Goal: Information Seeking & Learning: Learn about a topic

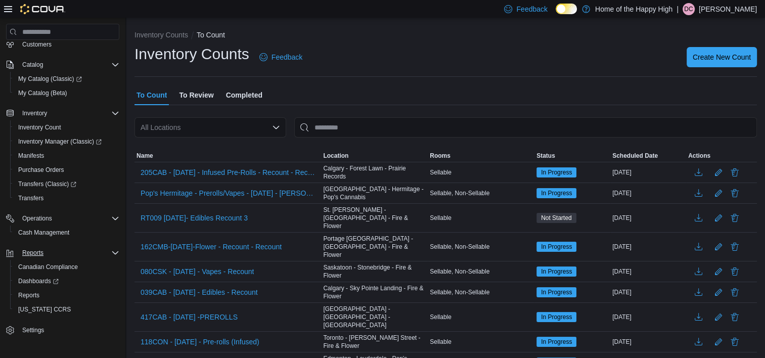
scroll to position [67, 0]
click at [33, 253] on span "Reports" at bounding box center [32, 251] width 21 height 8
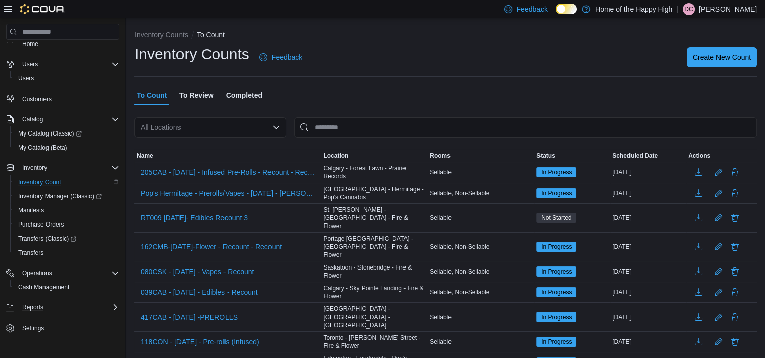
scroll to position [0, 0]
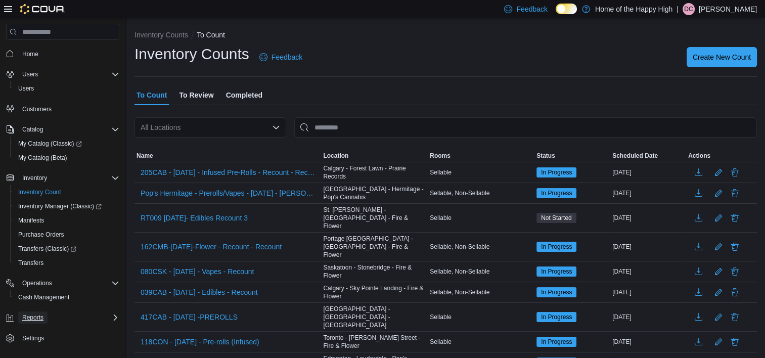
click at [34, 314] on span "Reports" at bounding box center [32, 317] width 21 height 8
click at [45, 109] on span "Customers" at bounding box center [36, 109] width 29 height 8
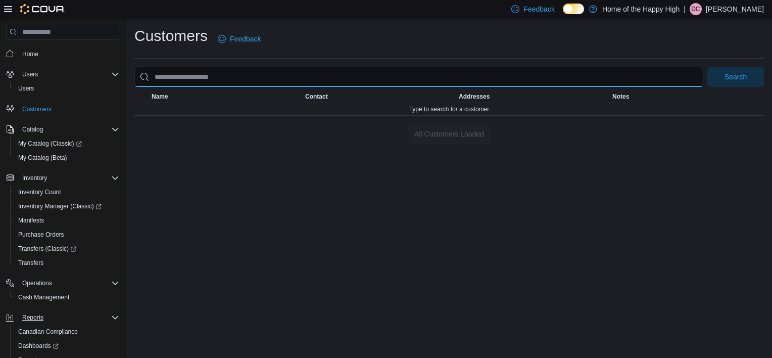
click at [388, 84] on input "search" at bounding box center [418, 77] width 569 height 20
type input "**********"
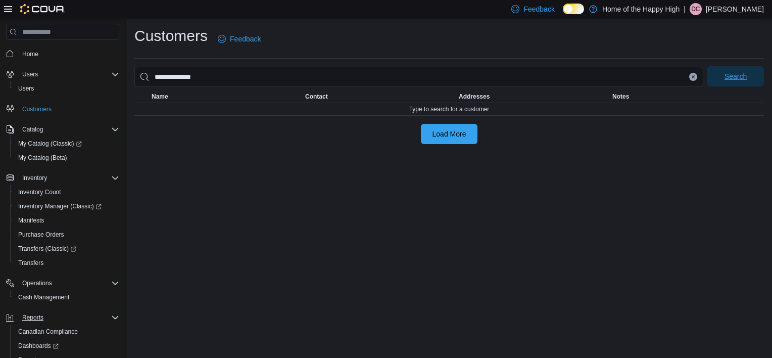
click at [723, 80] on span "Search" at bounding box center [736, 76] width 44 height 20
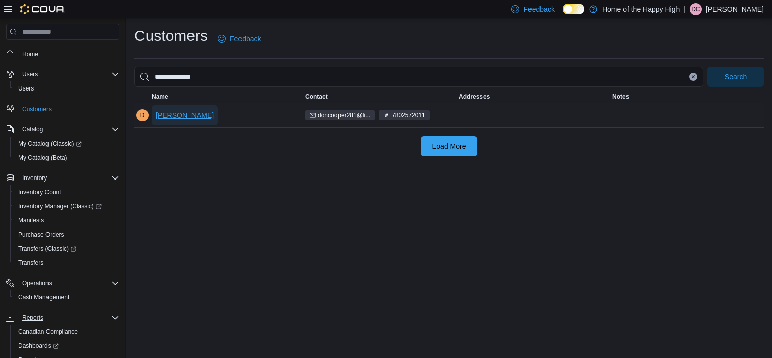
click at [201, 118] on span "[PERSON_NAME]" at bounding box center [185, 115] width 58 height 10
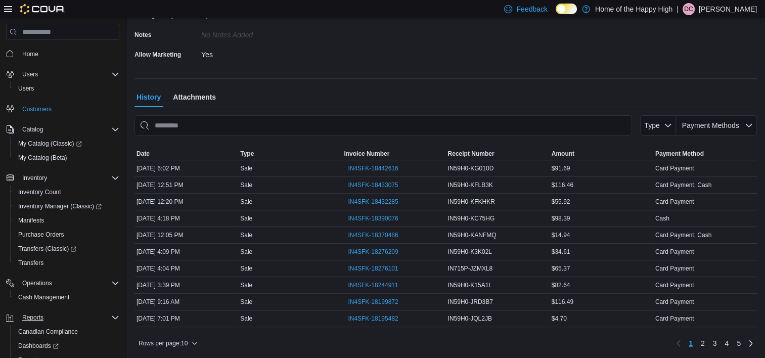
scroll to position [270, 0]
click at [708, 339] on link "2" at bounding box center [703, 343] width 12 height 16
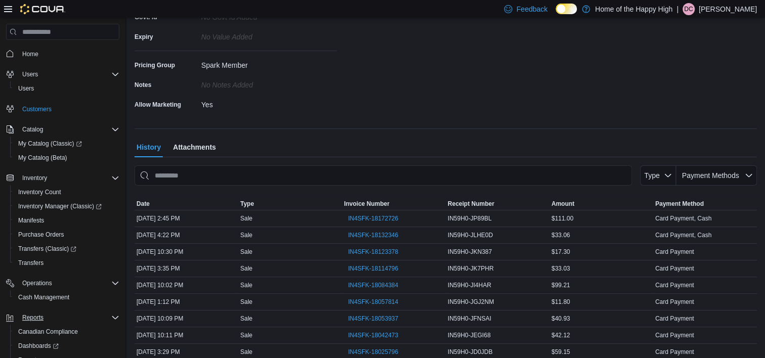
click at [200, 143] on span "Attachments" at bounding box center [194, 147] width 43 height 20
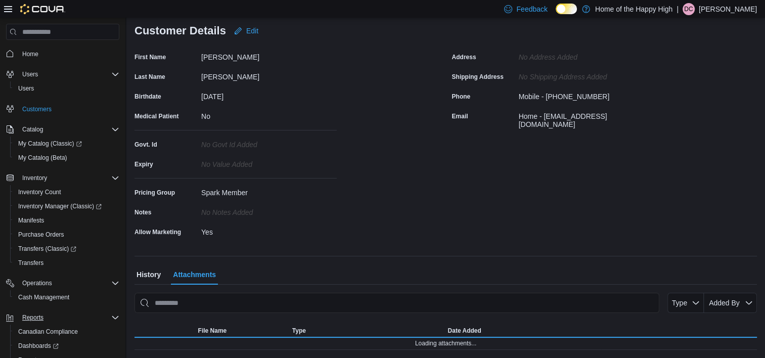
scroll to position [92, 0]
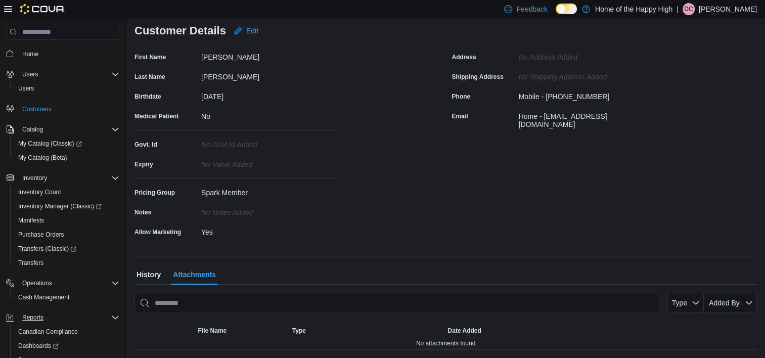
click at [153, 275] on span "History" at bounding box center [148, 274] width 24 height 20
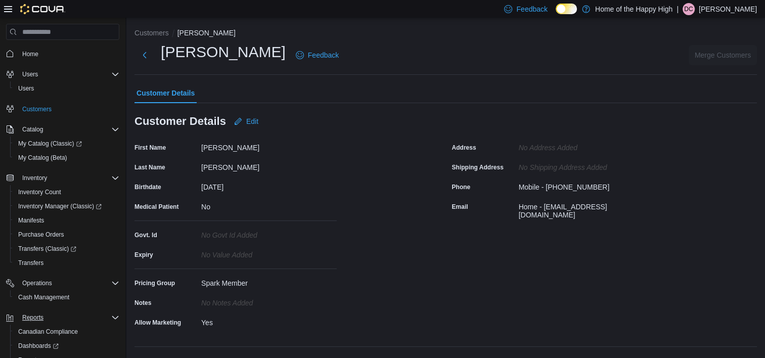
scroll to position [0, 0]
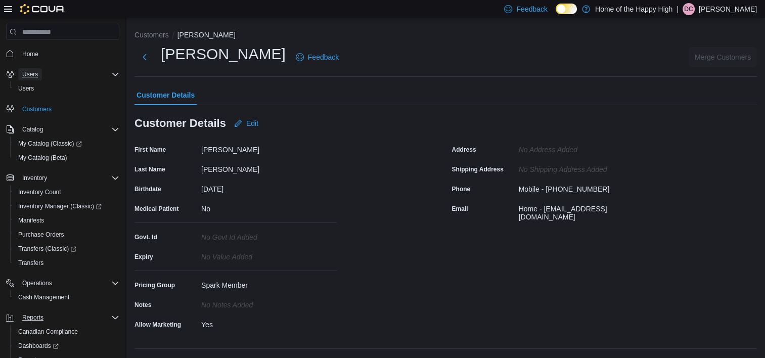
click at [29, 77] on span "Users" at bounding box center [30, 74] width 16 height 8
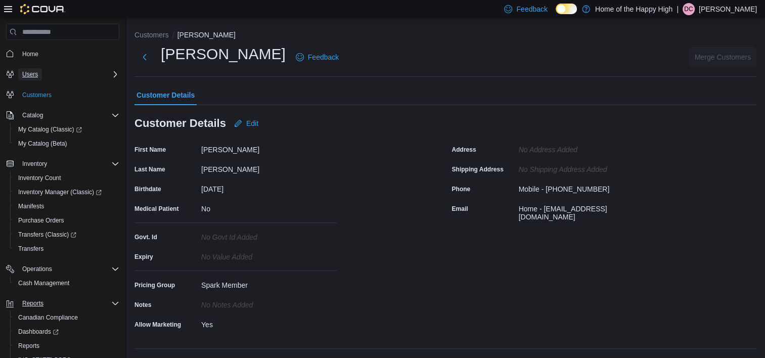
click at [30, 71] on span "Users" at bounding box center [30, 74] width 16 height 8
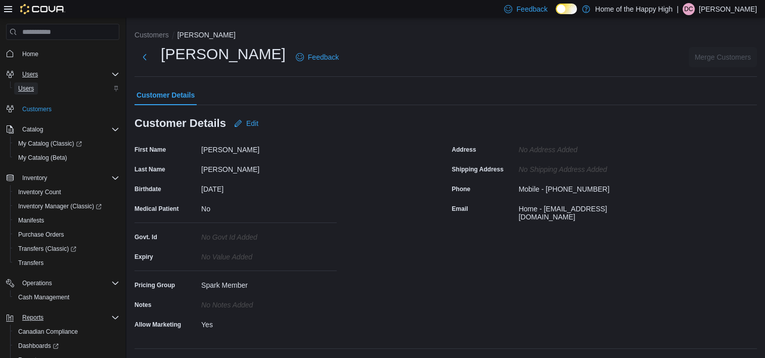
click at [30, 88] on span "Users" at bounding box center [26, 88] width 16 height 8
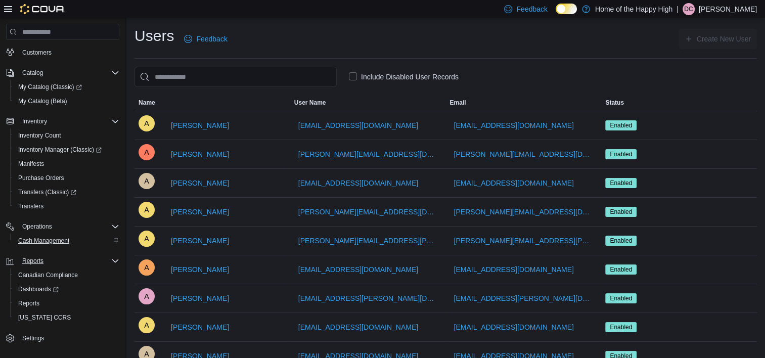
scroll to position [67, 0]
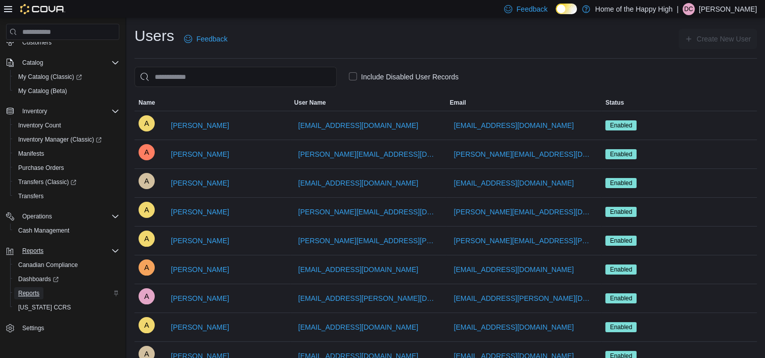
click at [31, 293] on span "Reports" at bounding box center [28, 293] width 21 height 8
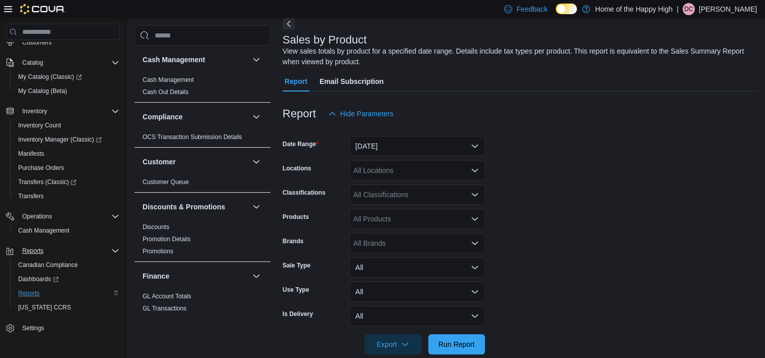
scroll to position [66, 0]
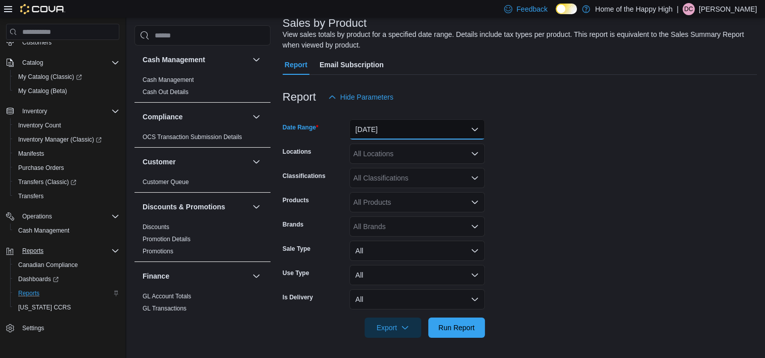
click at [412, 131] on button "[DATE]" at bounding box center [416, 129] width 135 height 20
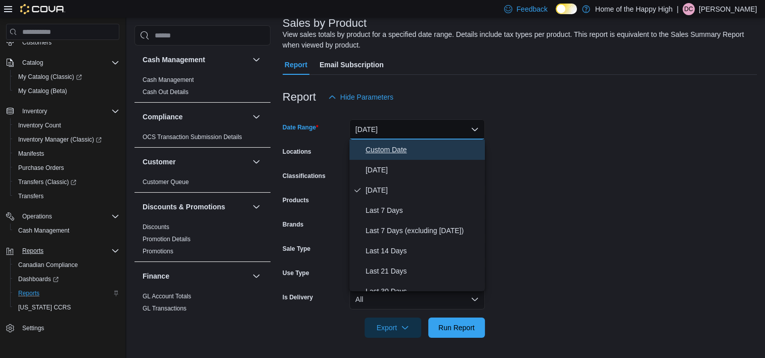
click at [393, 150] on span "Custom Date" at bounding box center [422, 150] width 115 height 12
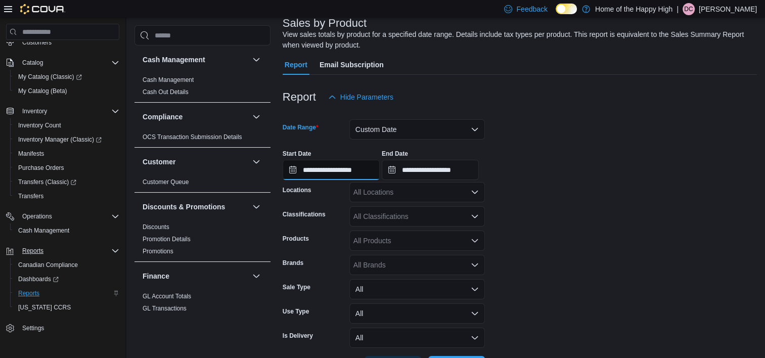
click at [320, 172] on input "**********" at bounding box center [331, 170] width 97 height 20
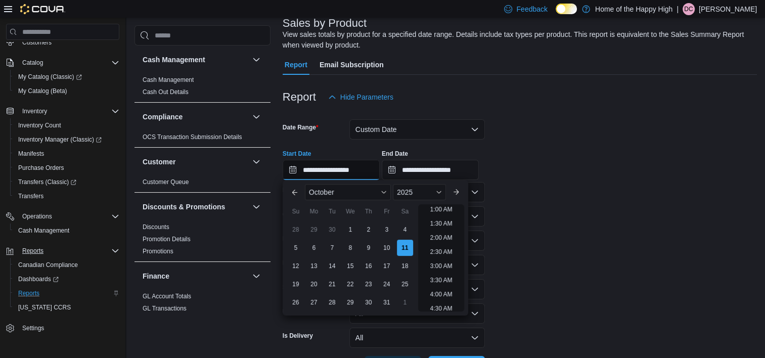
type input "**********"
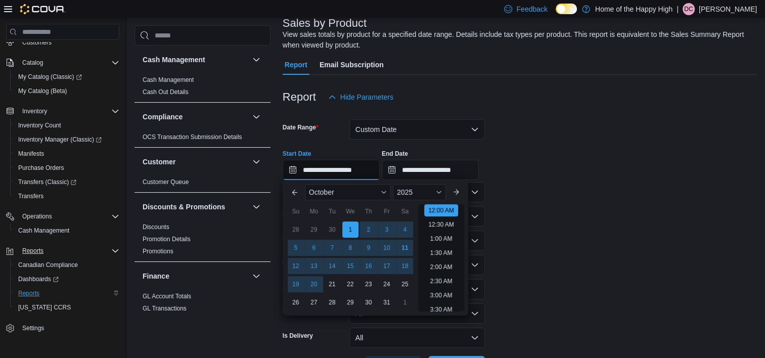
type input "**********"
click at [429, 168] on input "**********" at bounding box center [430, 170] width 97 height 20
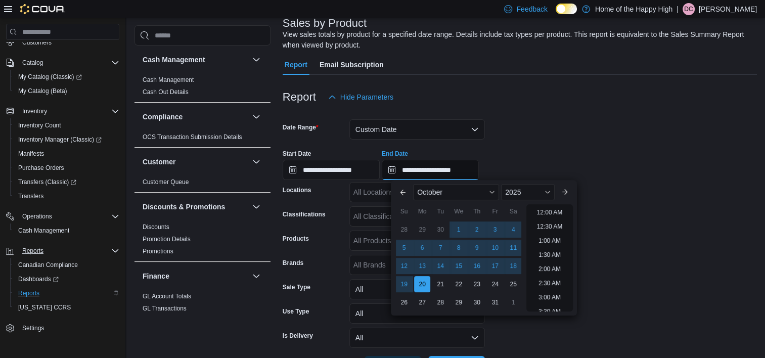
scroll to position [574, 0]
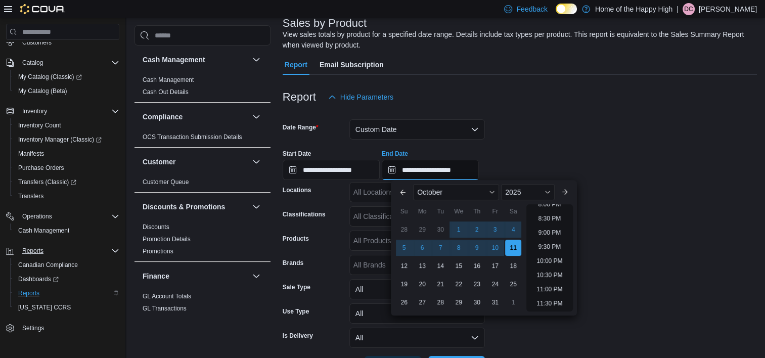
type input "**********"
click at [571, 150] on div "**********" at bounding box center [520, 161] width 474 height 38
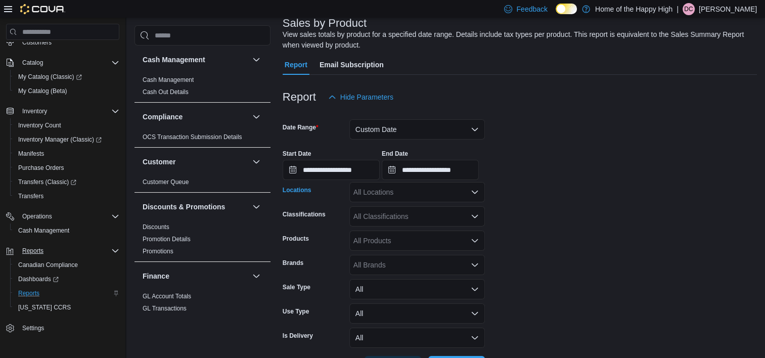
click at [431, 192] on div "All Locations" at bounding box center [416, 192] width 135 height 20
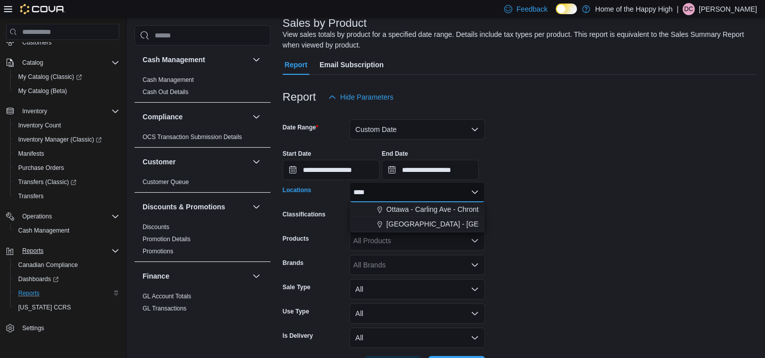
scroll to position [0, 0]
type input "****"
click at [441, 223] on span "[GEOGRAPHIC_DATA] - [GEOGRAPHIC_DATA] - Pop's Cannabis" at bounding box center [490, 224] width 209 height 10
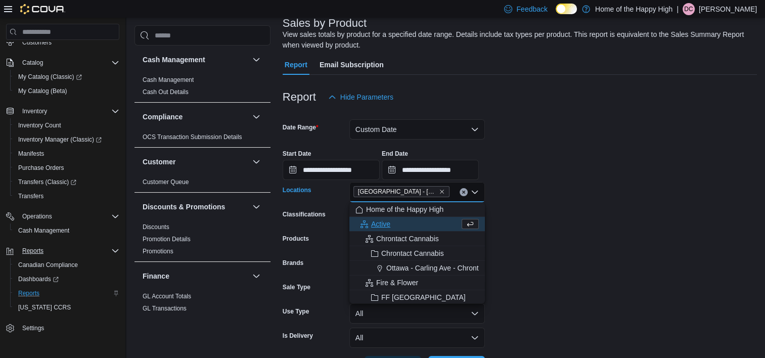
click at [576, 212] on form "**********" at bounding box center [520, 241] width 474 height 269
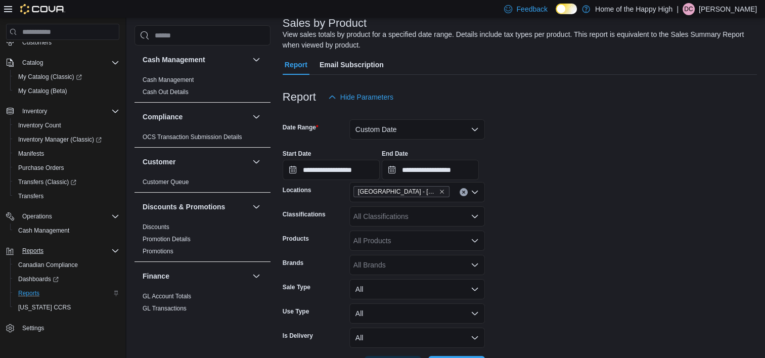
click at [460, 218] on div "All Classifications" at bounding box center [416, 216] width 135 height 20
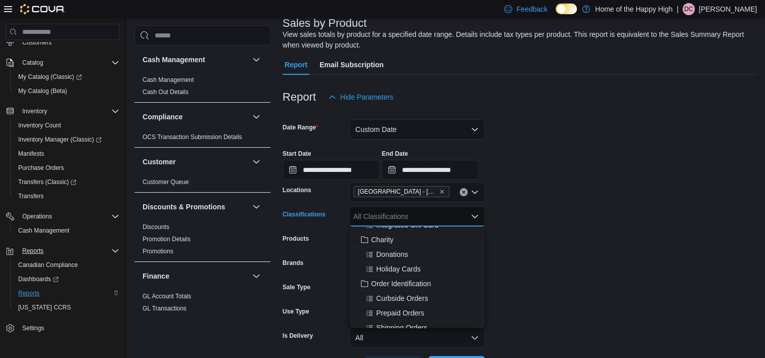
scroll to position [1971, 0]
click at [393, 256] on span "Charity" at bounding box center [382, 256] width 22 height 10
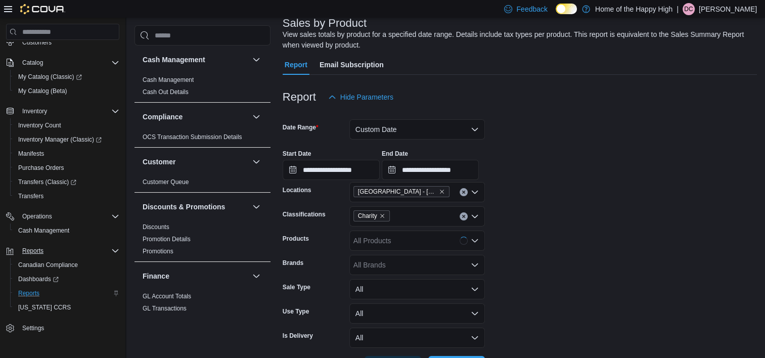
click at [603, 219] on form "**********" at bounding box center [520, 241] width 474 height 269
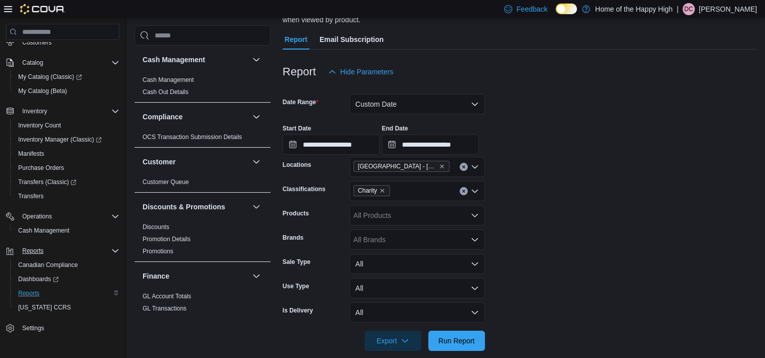
scroll to position [104, 0]
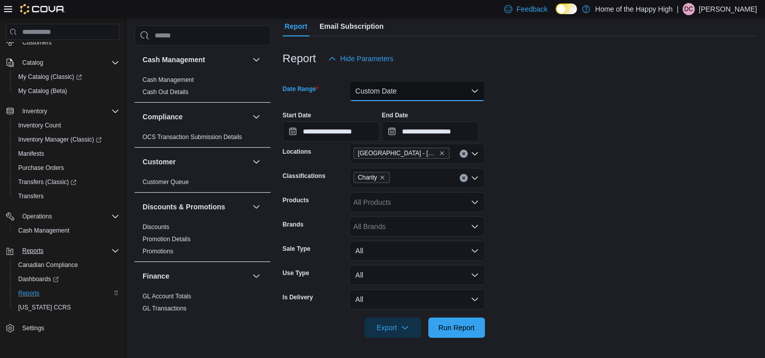
click at [434, 95] on button "Custom Date" at bounding box center [416, 91] width 135 height 20
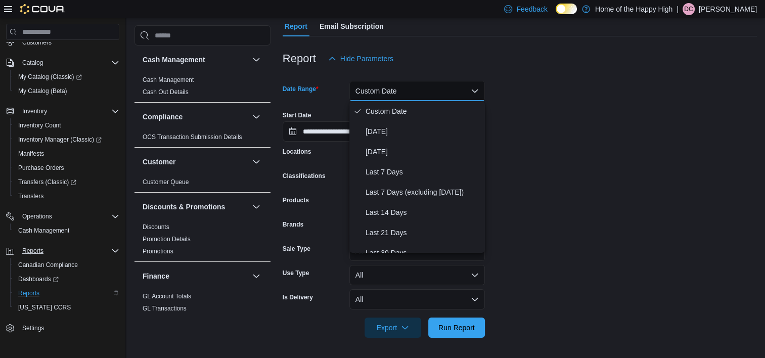
click at [561, 91] on form "**********" at bounding box center [520, 203] width 474 height 269
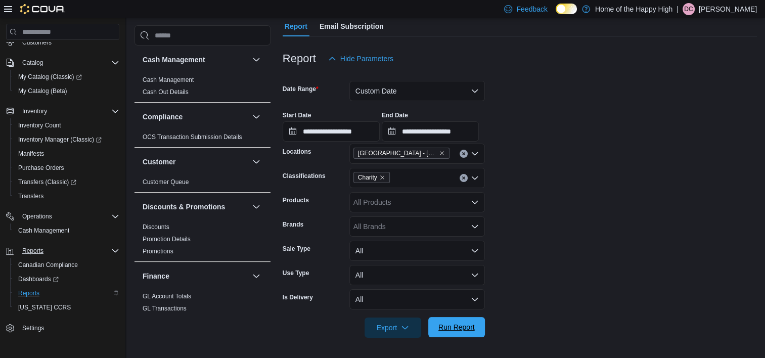
click at [468, 328] on span "Run Report" at bounding box center [456, 327] width 36 height 10
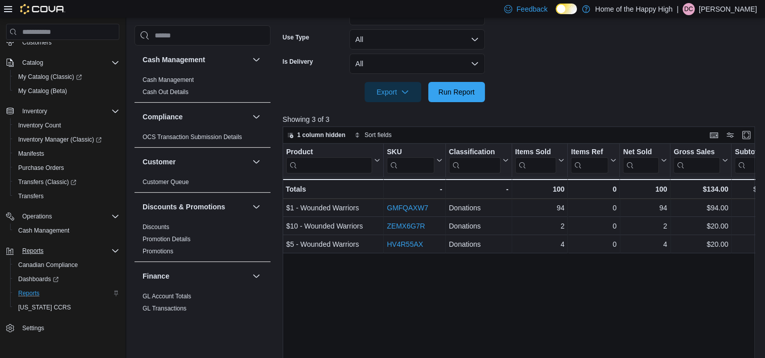
scroll to position [357, 0]
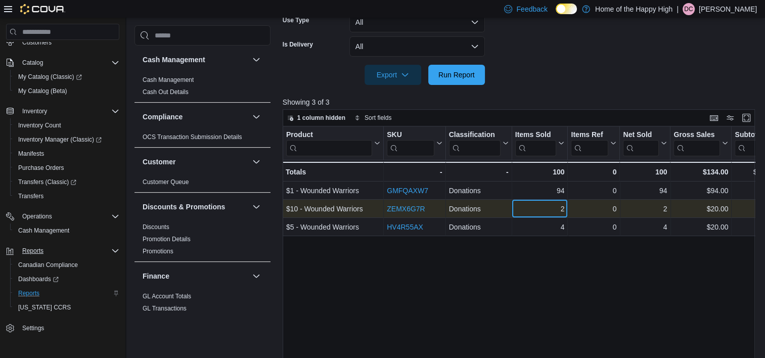
click at [529, 206] on div "2" at bounding box center [540, 209] width 50 height 12
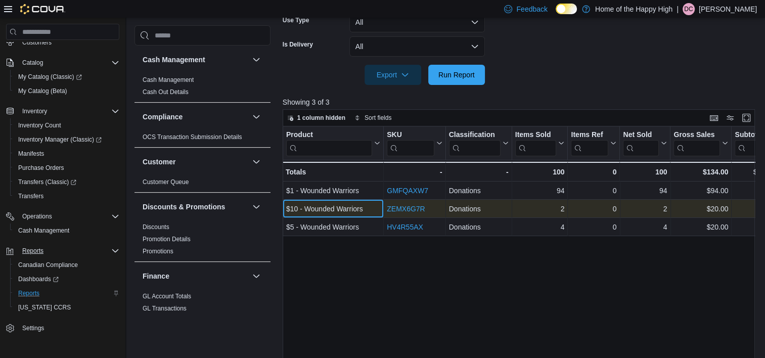
click at [357, 207] on div "$10 - Wounded Warriors" at bounding box center [333, 209] width 94 height 12
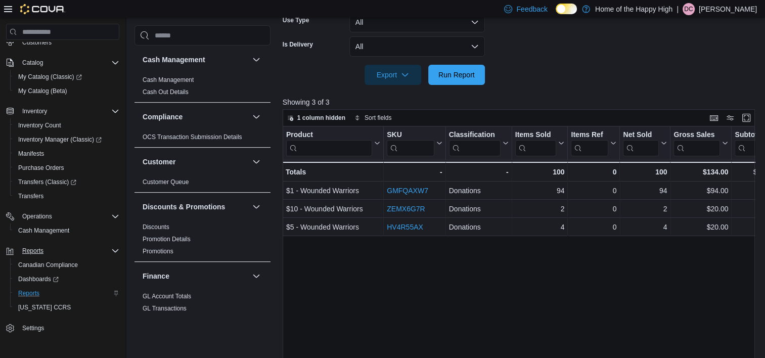
click at [398, 271] on div "Product Click to view column header actions SKU Click to view column header act…" at bounding box center [521, 260] width 477 height 269
drag, startPoint x: 662, startPoint y: 117, endPoint x: 372, endPoint y: 85, distance: 291.8
click at [372, 85] on div "**********" at bounding box center [521, 90] width 477 height 612
click at [629, 88] on div at bounding box center [521, 91] width 477 height 12
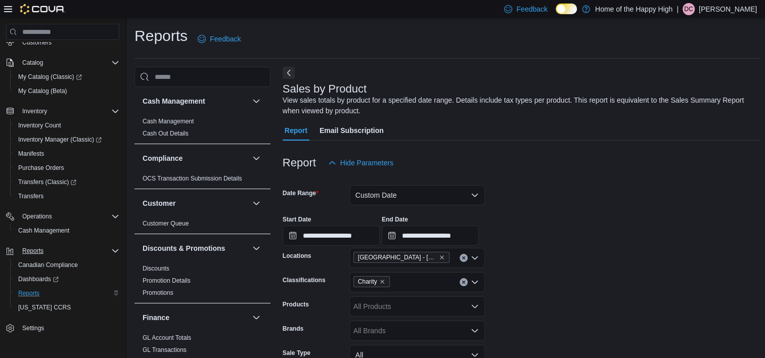
scroll to position [0, 0]
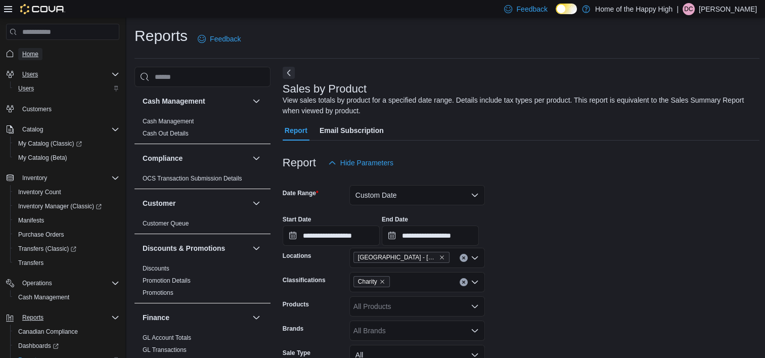
click at [25, 55] on span "Home" at bounding box center [30, 54] width 16 height 8
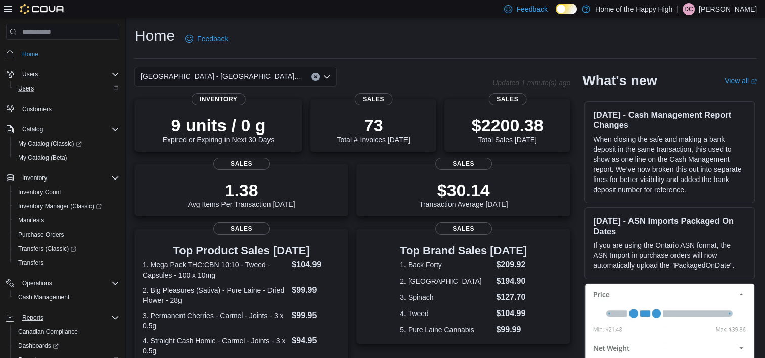
click at [692, 7] on span "DC" at bounding box center [688, 9] width 9 height 12
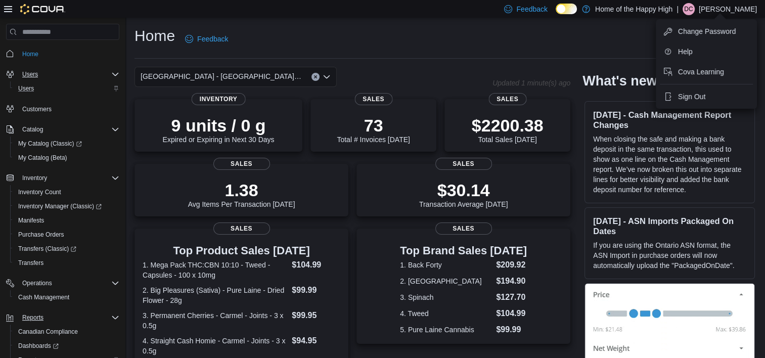
click at [424, 49] on div "Home Feedback" at bounding box center [445, 39] width 622 height 26
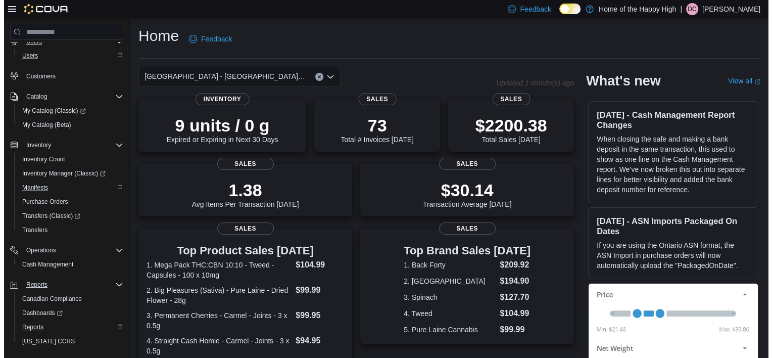
scroll to position [67, 0]
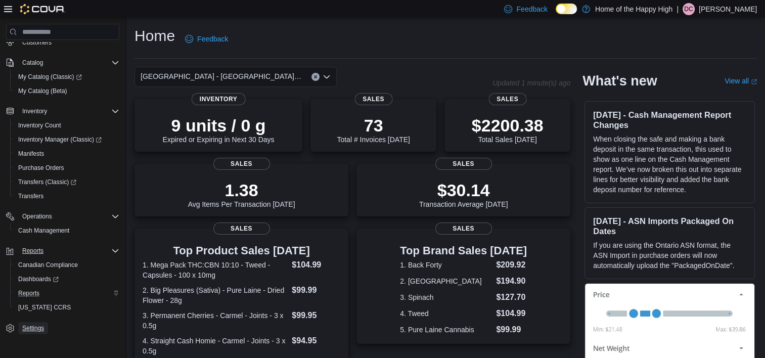
click at [36, 332] on span "Settings" at bounding box center [33, 328] width 22 height 8
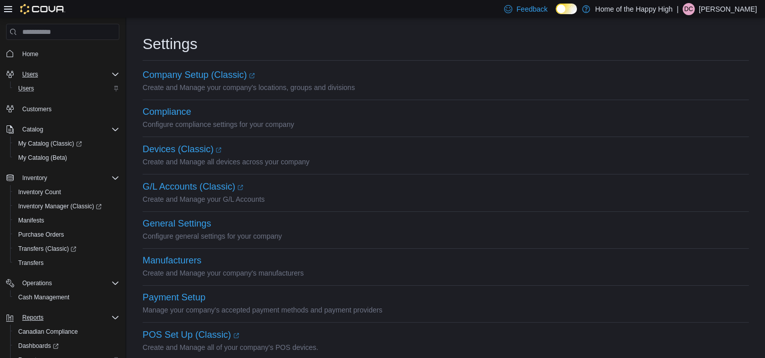
click at [30, 47] on span "Home" at bounding box center [68, 53] width 101 height 13
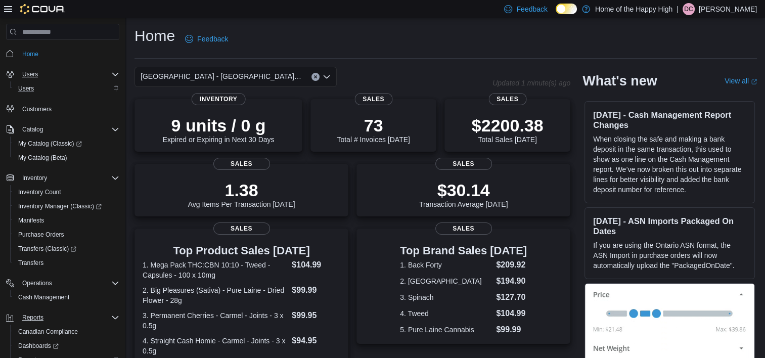
click at [701, 12] on div "| DC [PERSON_NAME]" at bounding box center [716, 9] width 80 height 12
click at [407, 36] on div "Home Feedback" at bounding box center [445, 39] width 622 height 26
click at [331, 73] on div "[GEOGRAPHIC_DATA] - [GEOGRAPHIC_DATA] - Pop's Cannabis" at bounding box center [235, 77] width 202 height 20
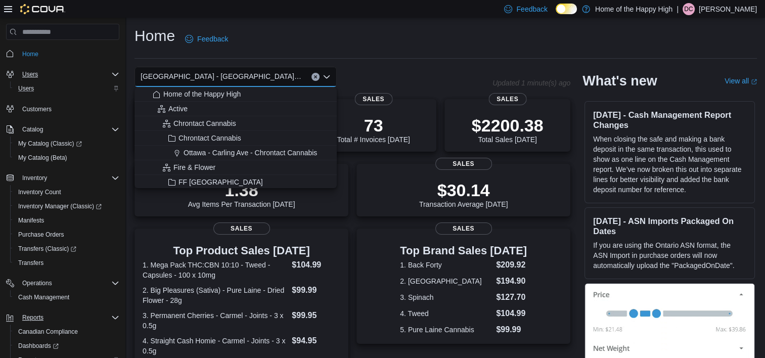
click at [468, 32] on div "Home Feedback" at bounding box center [445, 39] width 622 height 26
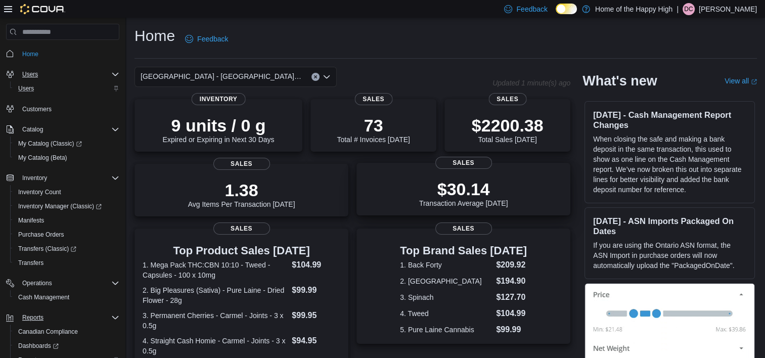
scroll to position [51, 0]
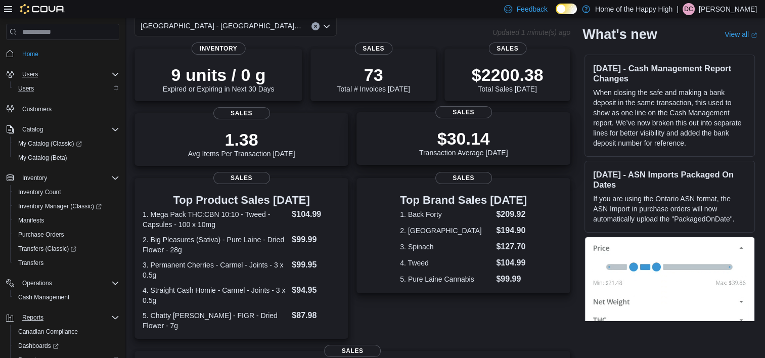
click at [454, 119] on div "$30.14 Transaction Average [DATE] Sales" at bounding box center [463, 138] width 214 height 53
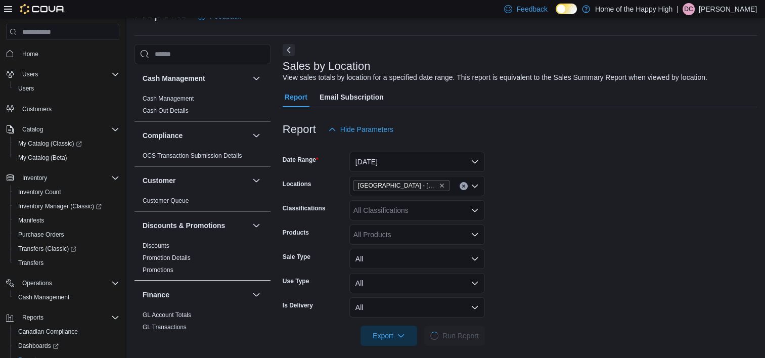
scroll to position [23, 0]
click at [708, 10] on p "[PERSON_NAME]" at bounding box center [728, 9] width 58 height 12
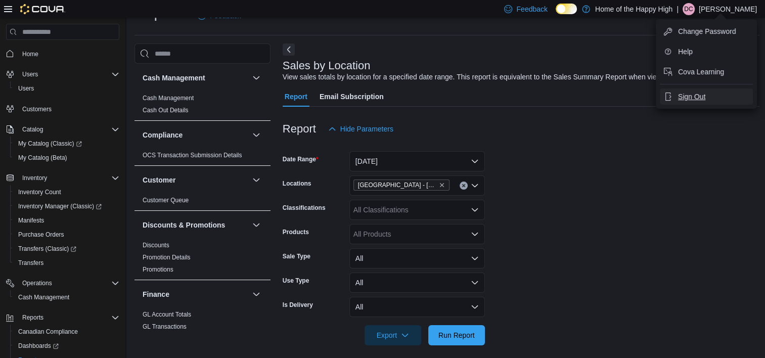
click at [691, 99] on span "Sign Out" at bounding box center [691, 96] width 27 height 10
